Goal: Find specific page/section: Find specific page/section

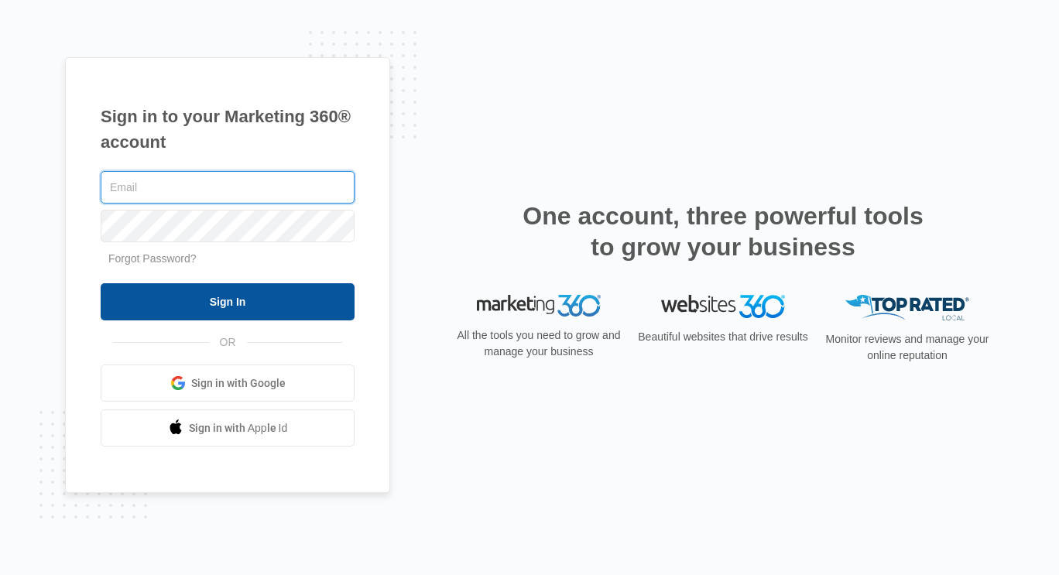
type input "[PERSON_NAME][EMAIL_ADDRESS][DOMAIN_NAME]"
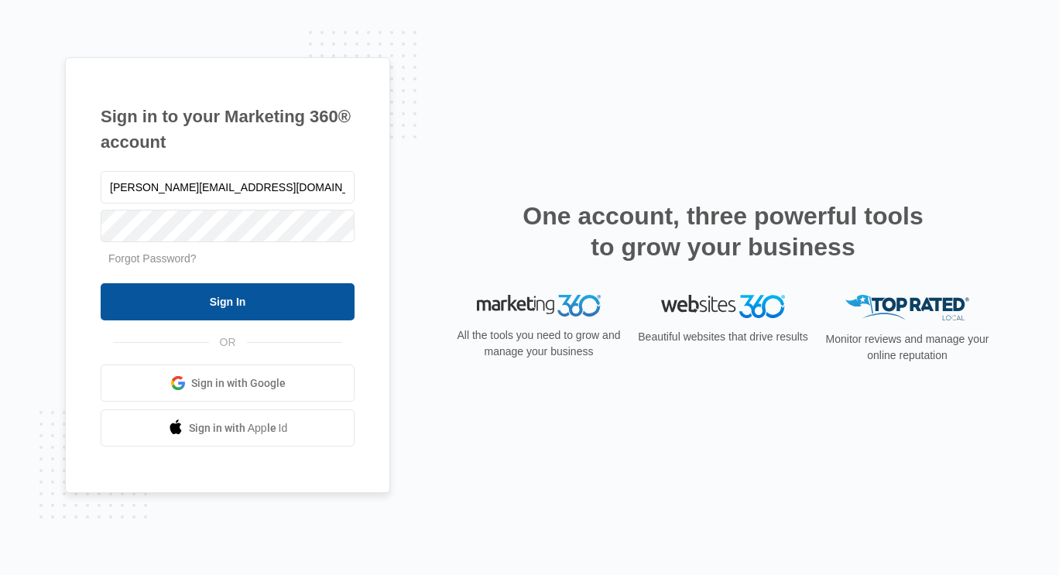
click at [233, 313] on input "Sign In" at bounding box center [228, 301] width 254 height 37
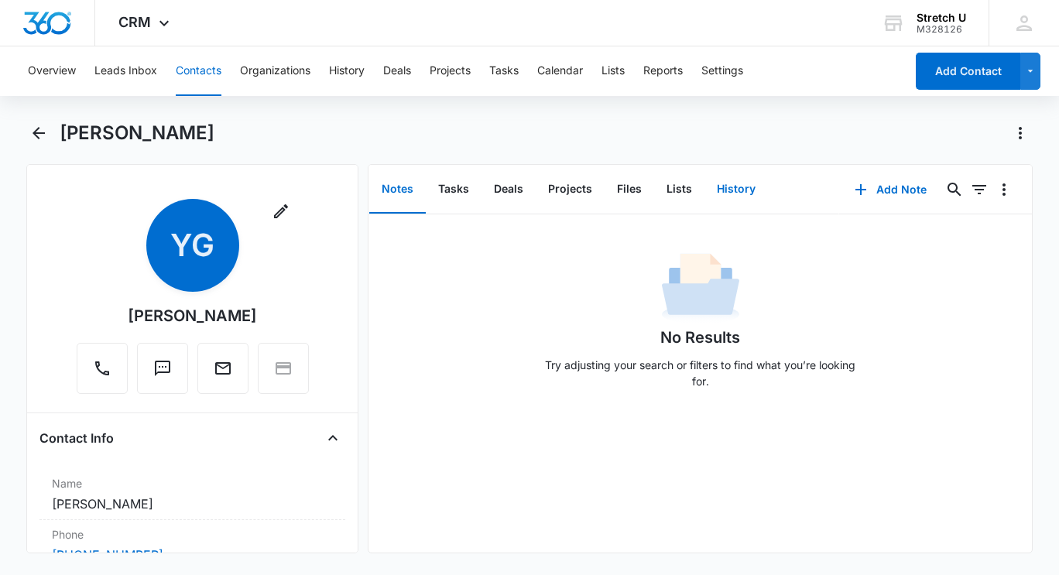
click at [732, 200] on button "History" at bounding box center [735, 190] width 63 height 48
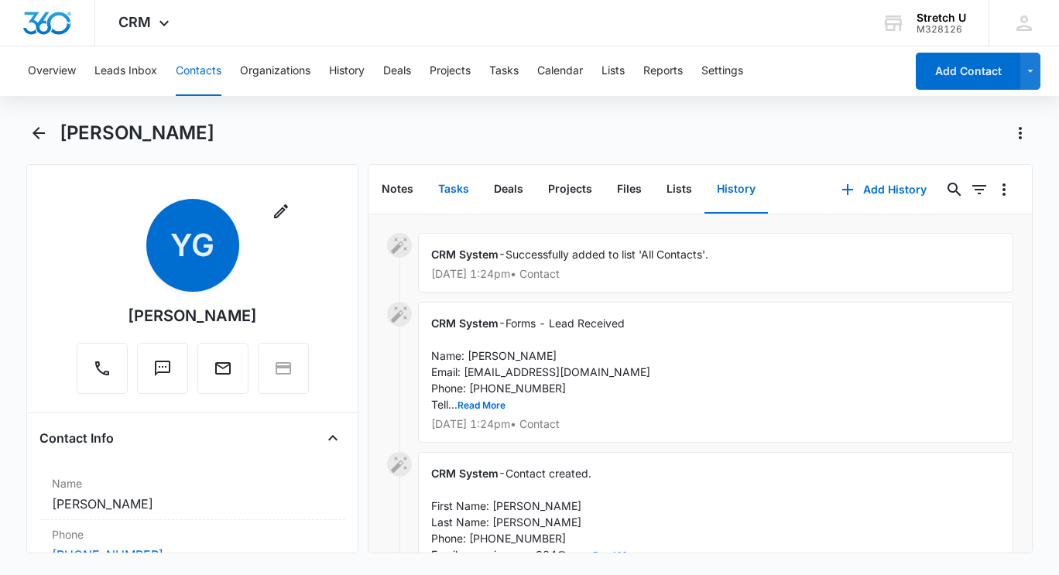
click at [463, 190] on button "Tasks" at bounding box center [454, 190] width 56 height 48
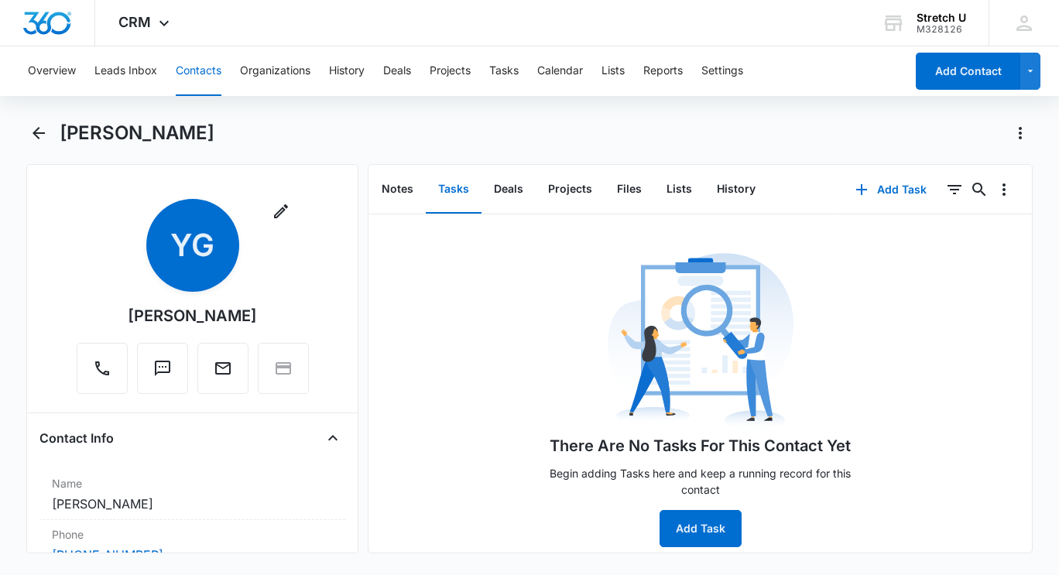
scroll to position [6, 0]
click at [567, 185] on button "Projects" at bounding box center [570, 190] width 69 height 48
click at [461, 195] on button "Tasks" at bounding box center [454, 190] width 56 height 48
click at [398, 184] on button "Notes" at bounding box center [397, 190] width 57 height 48
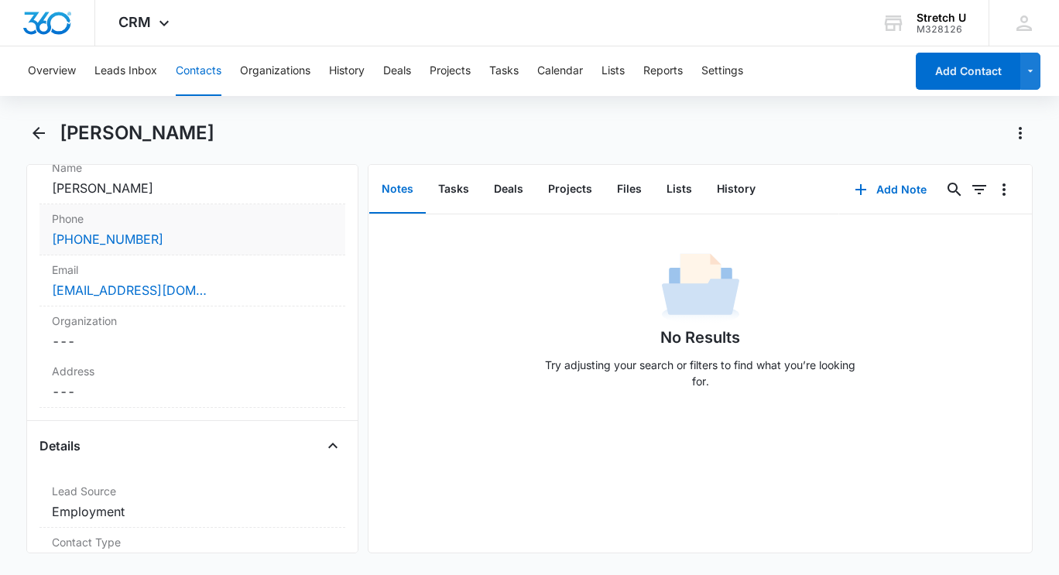
scroll to position [310, 0]
